Goal: Check status: Check status

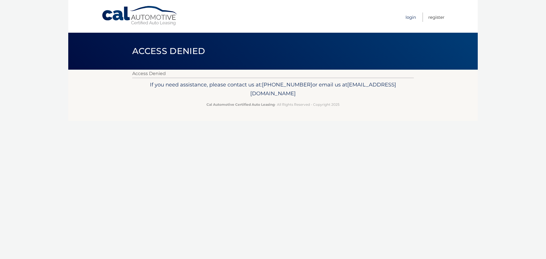
click at [407, 20] on link "Login" at bounding box center [410, 17] width 11 height 9
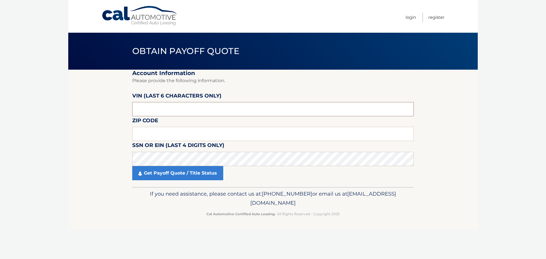
click at [169, 109] on input "text" at bounding box center [272, 109] width 281 height 14
type input "068156"
click at [165, 132] on input "text" at bounding box center [272, 134] width 281 height 14
type input "33308"
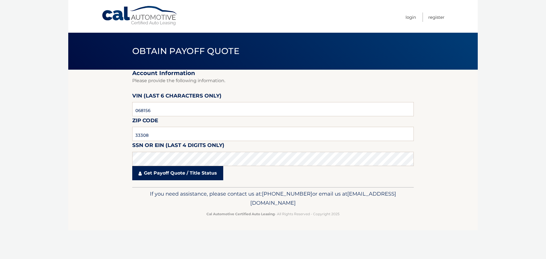
click at [172, 172] on link "Get Payoff Quote / Title Status" at bounding box center [177, 173] width 91 height 14
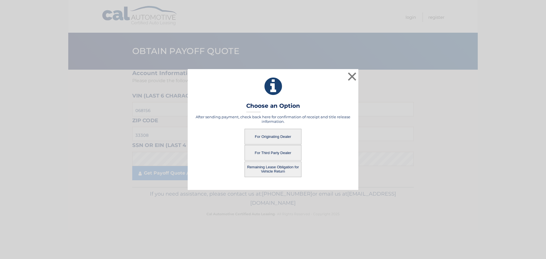
click at [272, 170] on button "Remaining Lease Obligation for Vehicle Return" at bounding box center [272, 169] width 57 height 16
click at [271, 171] on button "Remaining Lease Obligation for Vehicle Return" at bounding box center [272, 169] width 57 height 16
click at [271, 135] on button "For Originating Dealer" at bounding box center [272, 137] width 57 height 16
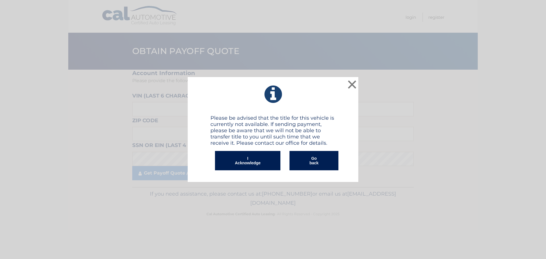
click at [247, 163] on button "I Acknowledge" at bounding box center [247, 160] width 65 height 19
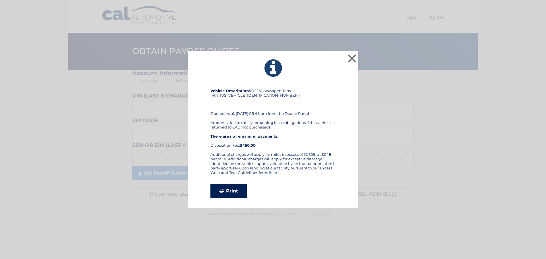
click at [228, 193] on link "Print" at bounding box center [228, 191] width 36 height 14
click at [353, 57] on button "×" at bounding box center [351, 58] width 11 height 11
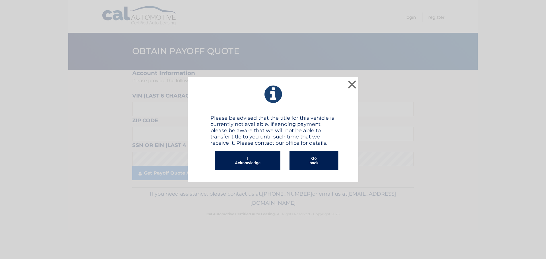
click at [250, 158] on button "I Acknowledge" at bounding box center [247, 160] width 65 height 19
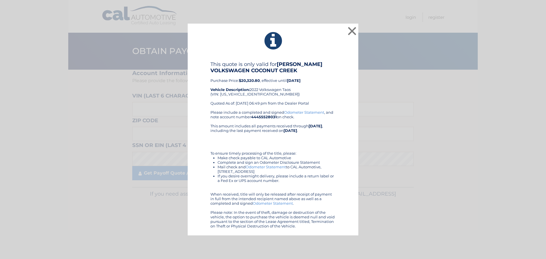
click at [262, 166] on link "Odometer Statement" at bounding box center [266, 167] width 40 height 5
